Goal: Transaction & Acquisition: Purchase product/service

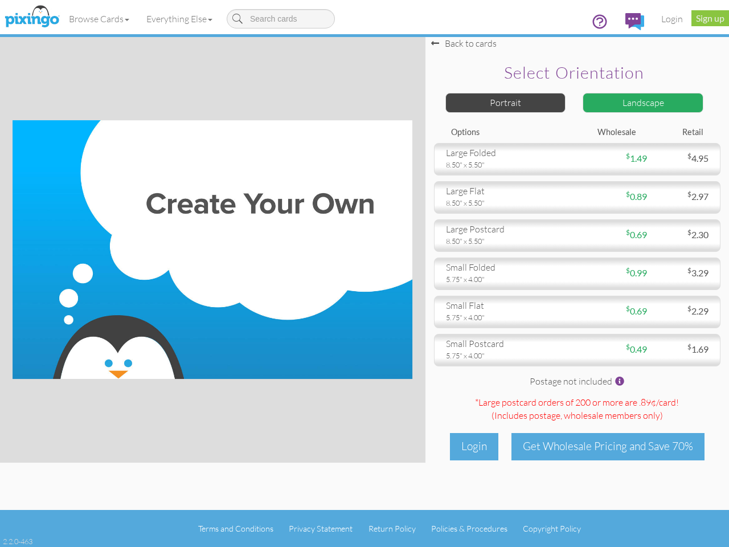
click at [365, 273] on img at bounding box center [213, 249] width 400 height 259
click at [100, 19] on link "Browse Cards" at bounding box center [98, 19] width 77 height 28
click at [182, 19] on link "Everything Else" at bounding box center [179, 19] width 83 height 28
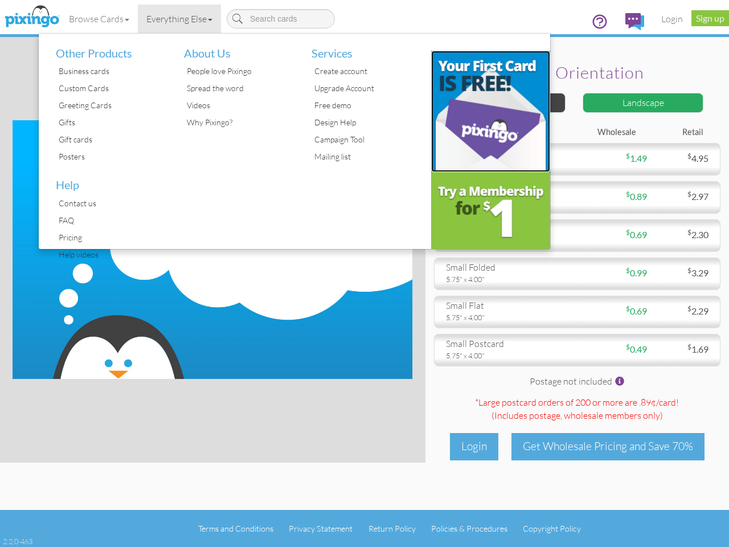
click at [506, 103] on img at bounding box center [491, 111] width 120 height 121
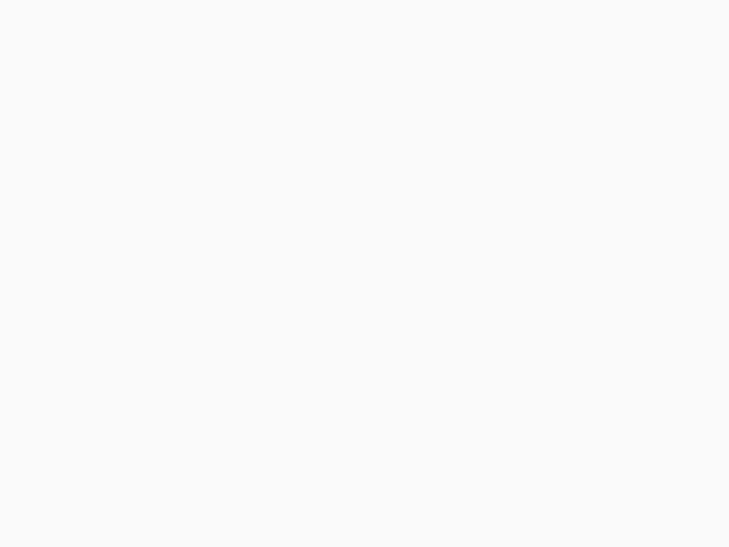
click at [643, 103] on body at bounding box center [364, 273] width 729 height 547
click at [577, 159] on body at bounding box center [364, 273] width 729 height 547
click at [577, 197] on body at bounding box center [364, 273] width 729 height 547
click at [577, 235] on body at bounding box center [364, 273] width 729 height 547
click at [577, 273] on body at bounding box center [364, 273] width 729 height 547
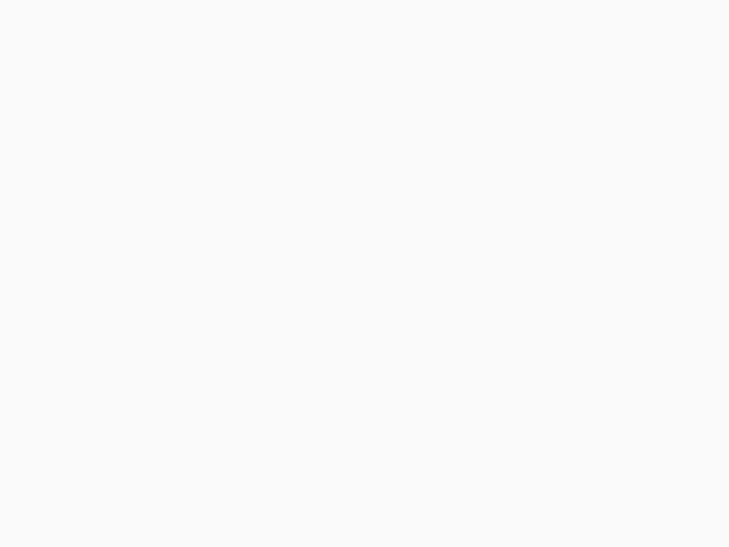
click at [577, 312] on body at bounding box center [364, 273] width 729 height 547
